Goal: Information Seeking & Learning: Learn about a topic

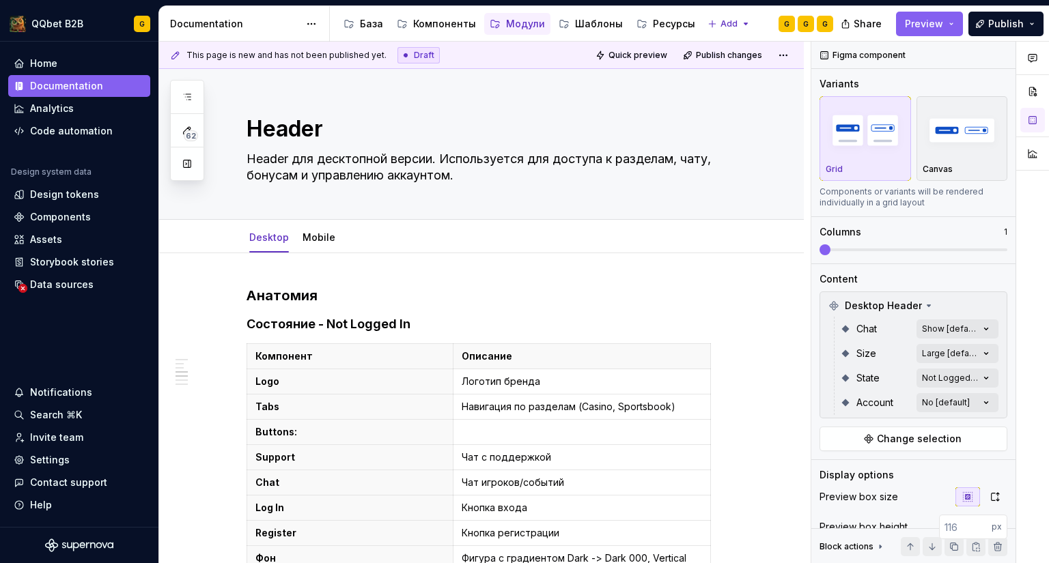
scroll to position [1072, 0]
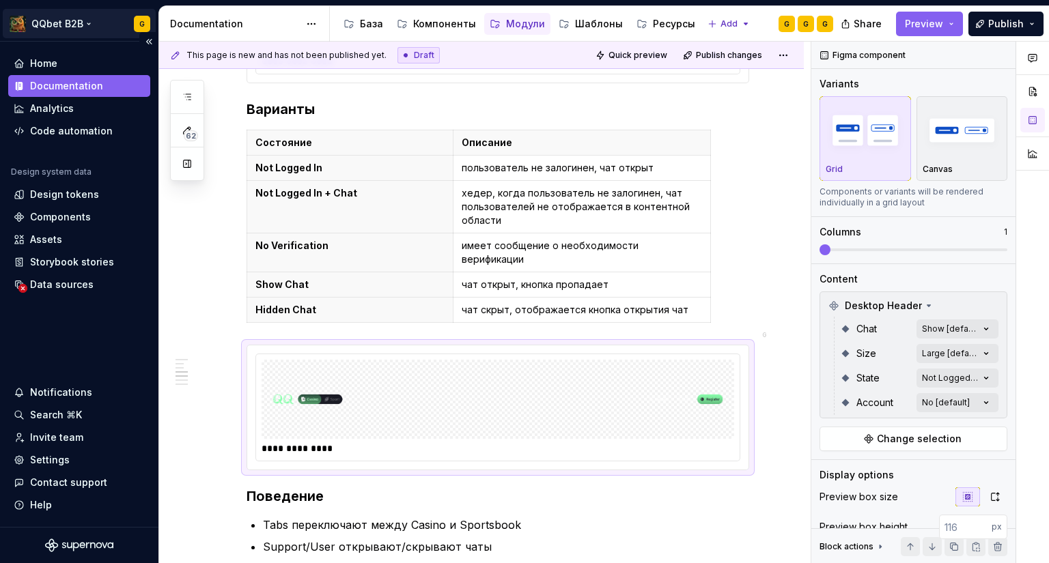
click at [145, 24] on html "QQbet B2B G Home Documentation Analytics Code automation Design system data Des…" at bounding box center [524, 281] width 1049 height 563
click at [455, 23] on div "Компоненты" at bounding box center [444, 24] width 63 height 14
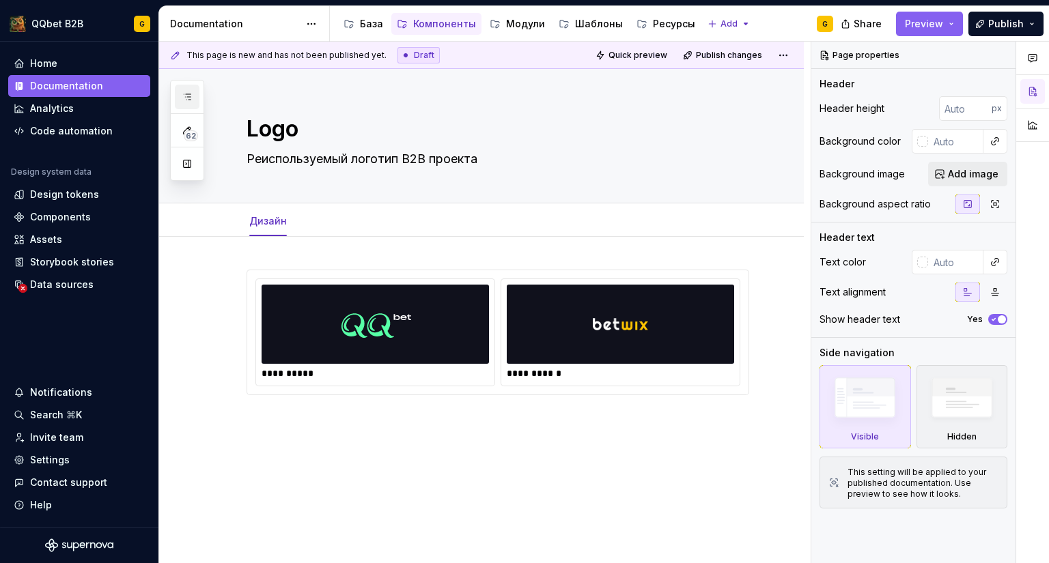
click at [188, 92] on icon "button" at bounding box center [187, 96] width 11 height 11
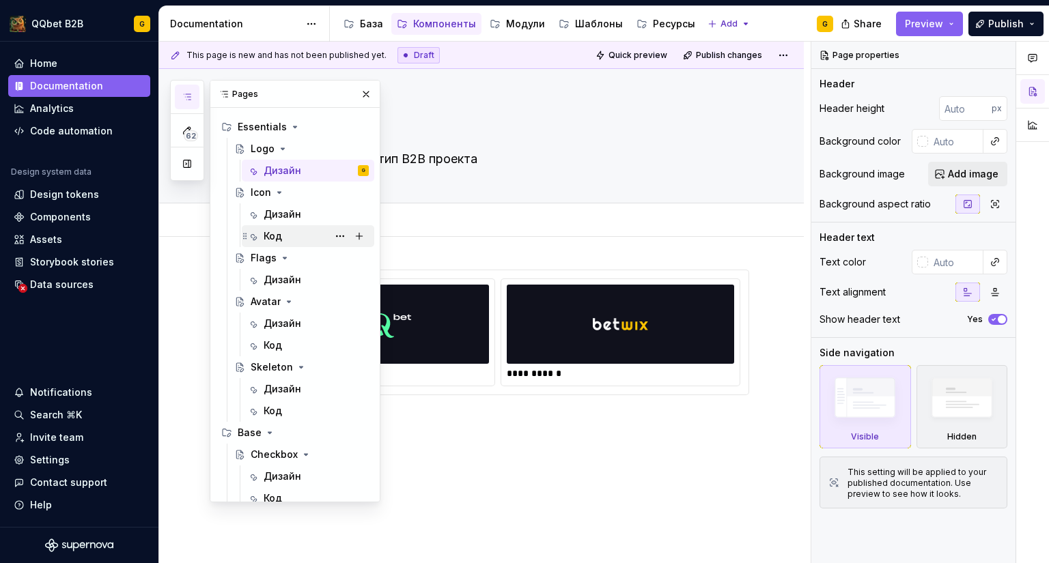
scroll to position [32, 0]
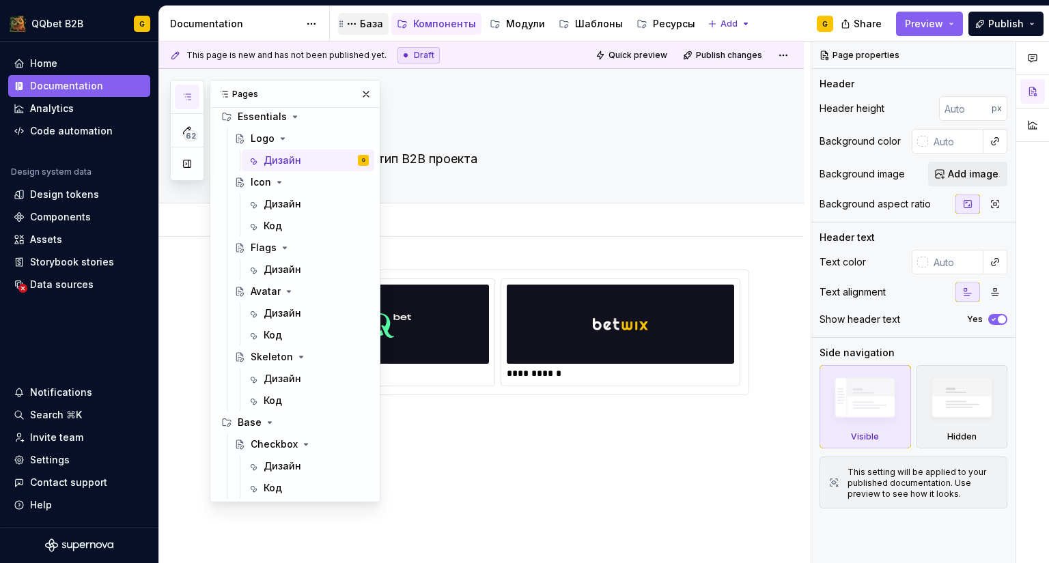
click at [370, 24] on div "База" at bounding box center [371, 24] width 23 height 14
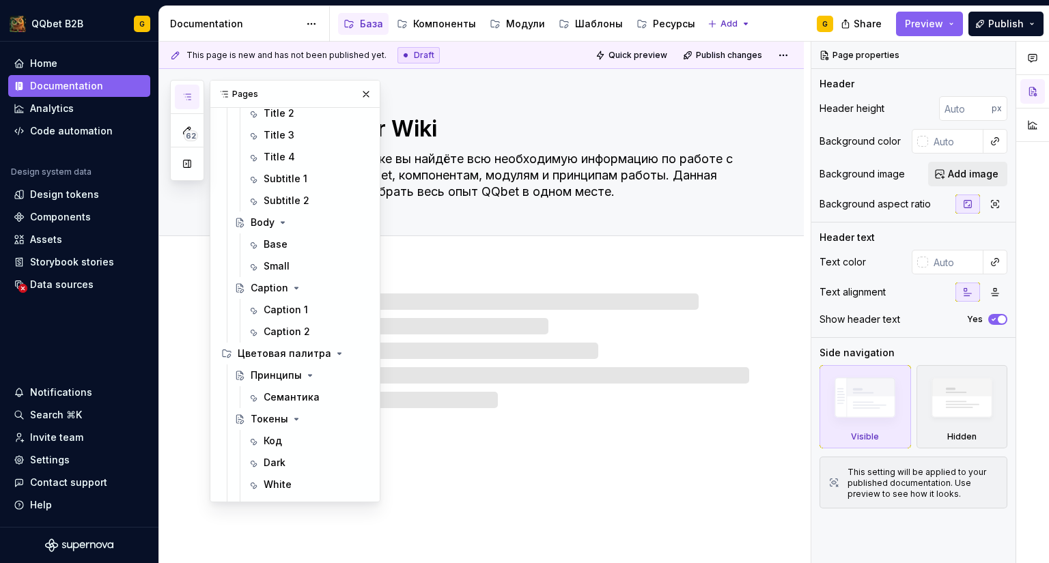
scroll to position [646, 0]
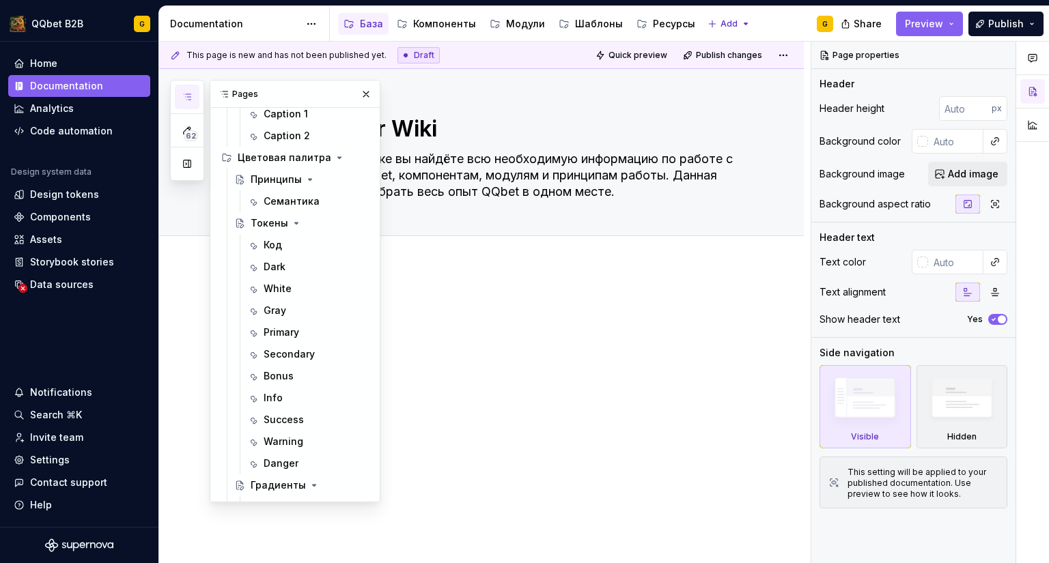
click at [0, 0] on button "Page tree" at bounding box center [0, 0] width 0 height 0
click at [523, 22] on div "Модули" at bounding box center [525, 24] width 39 height 14
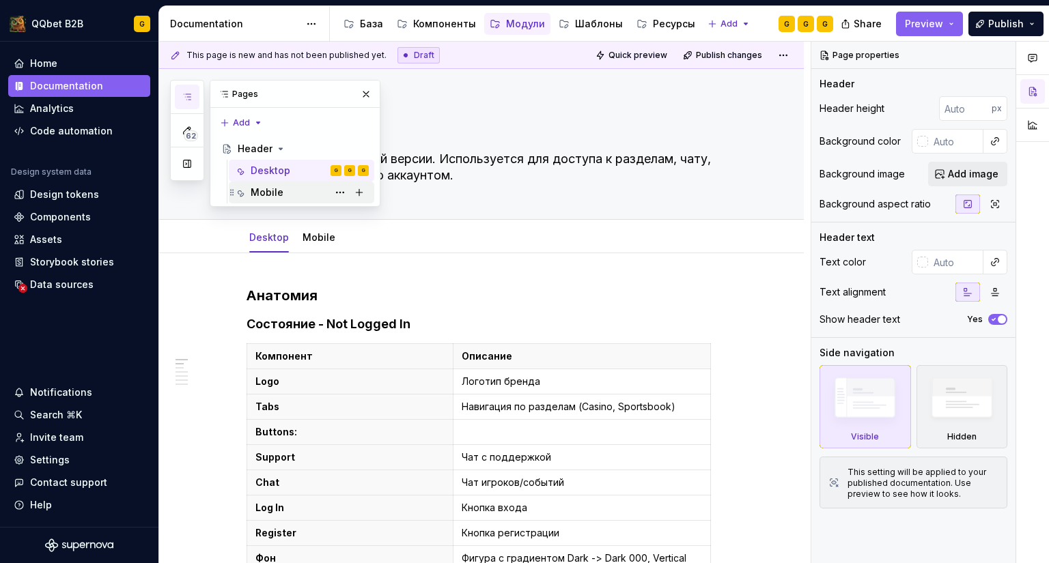
click at [264, 187] on div "Mobile" at bounding box center [267, 193] width 33 height 14
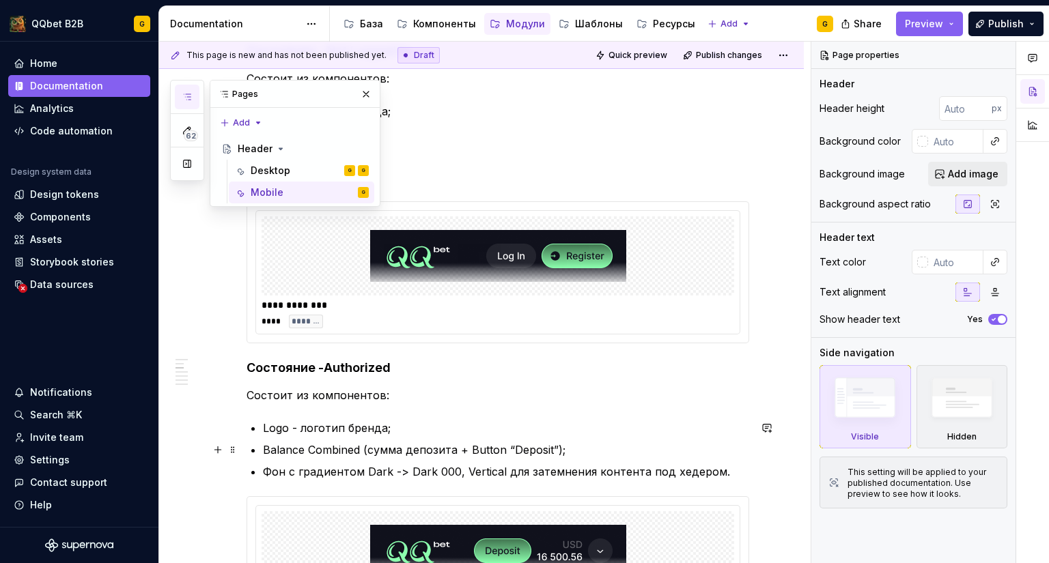
scroll to position [137, 0]
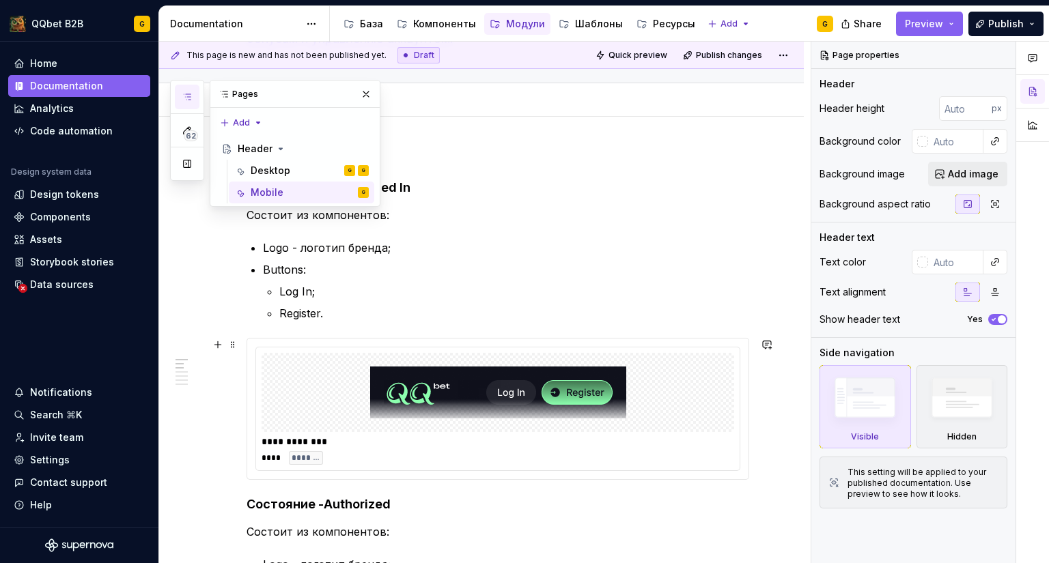
click at [345, 347] on div "**********" at bounding box center [497, 408] width 483 height 123
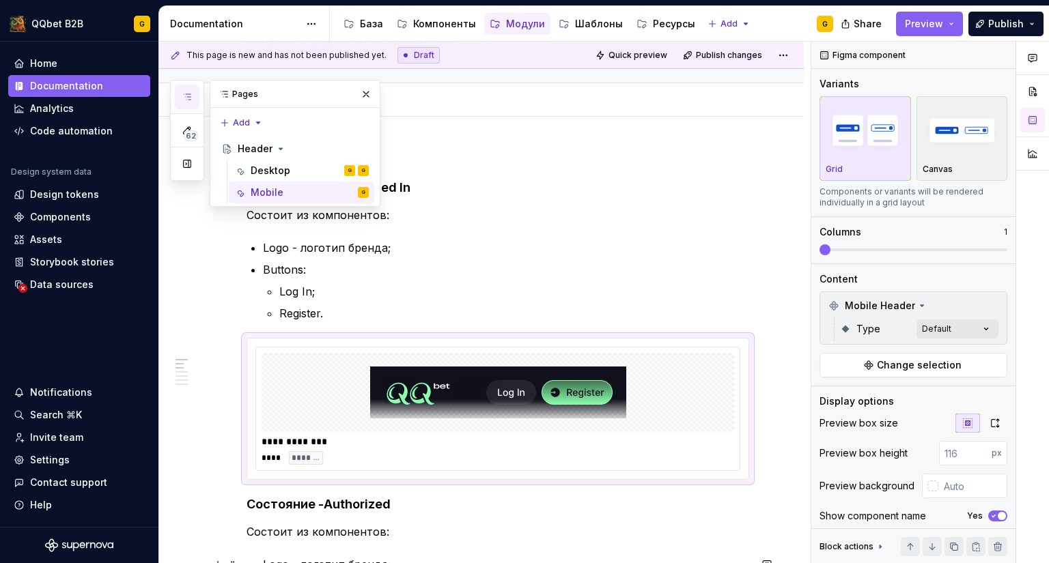
type textarea "*"
